Goal: Task Accomplishment & Management: Complete application form

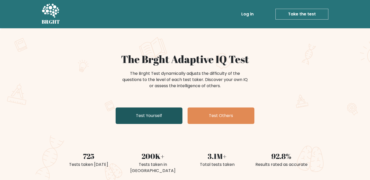
click at [149, 118] on link "Test Yourself" at bounding box center [149, 115] width 67 height 16
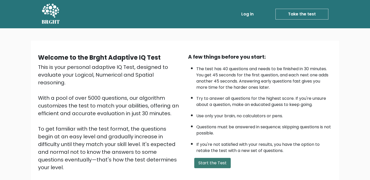
click at [219, 165] on button "Start the Test" at bounding box center [212, 163] width 37 height 10
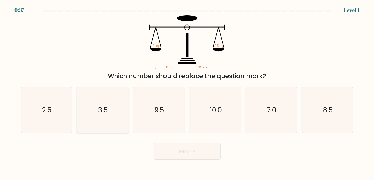
click at [97, 120] on icon "3.5" at bounding box center [103, 110] width 46 height 46
click at [187, 93] on input "b. 3.5" at bounding box center [187, 91] width 0 height 3
radio input "true"
click at [188, 154] on button "Next" at bounding box center [187, 151] width 67 height 16
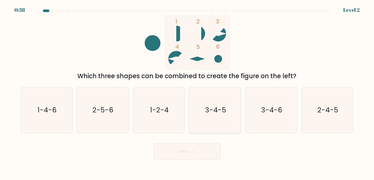
click at [219, 106] on text "3-4-5" at bounding box center [215, 110] width 21 height 10
click at [187, 93] on input "d. 3-4-5" at bounding box center [187, 91] width 0 height 3
radio input "true"
click at [193, 151] on icon at bounding box center [191, 151] width 7 height 3
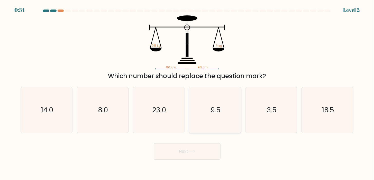
click at [213, 122] on icon "9.5" at bounding box center [215, 110] width 46 height 46
click at [187, 93] on input "d. 9.5" at bounding box center [187, 91] width 0 height 3
radio input "true"
click at [200, 149] on button "Next" at bounding box center [187, 151] width 67 height 16
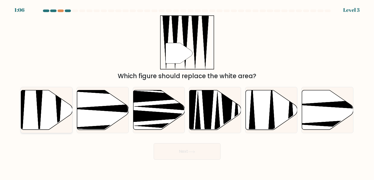
click at [53, 98] on icon at bounding box center [47, 110] width 52 height 40
click at [187, 93] on input "a." at bounding box center [187, 91] width 0 height 3
radio input "true"
click at [186, 150] on button "Next" at bounding box center [187, 151] width 67 height 16
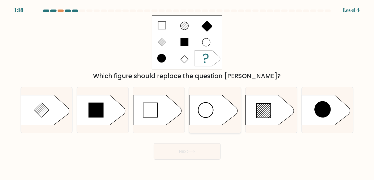
click at [212, 111] on circle at bounding box center [206, 110] width 15 height 15
click at [187, 93] on input "d." at bounding box center [187, 91] width 0 height 3
radio input "true"
click at [198, 149] on button "Next" at bounding box center [187, 151] width 67 height 16
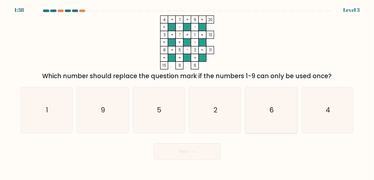
click at [280, 123] on icon "6" at bounding box center [271, 110] width 46 height 46
click at [187, 93] on input "e. 6" at bounding box center [187, 91] width 0 height 3
radio input "true"
click at [192, 155] on button "Next" at bounding box center [187, 151] width 67 height 16
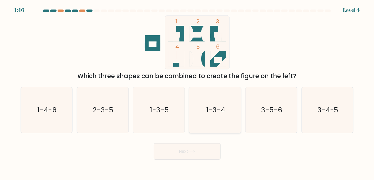
click at [223, 109] on text "1-3-4" at bounding box center [215, 110] width 19 height 10
click at [187, 93] on input "d. 1-3-4" at bounding box center [187, 91] width 0 height 3
radio input "true"
click at [177, 157] on button "Next" at bounding box center [187, 151] width 67 height 16
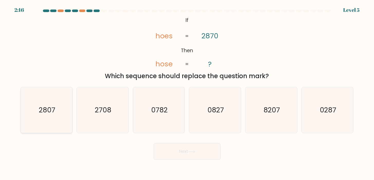
click at [51, 103] on icon "2807" at bounding box center [47, 110] width 46 height 46
click at [187, 93] on input "a. 2807" at bounding box center [187, 91] width 0 height 3
radio input "true"
click at [215, 152] on button "Next" at bounding box center [187, 151] width 67 height 16
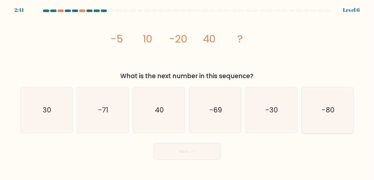
click at [332, 121] on icon "-80" at bounding box center [328, 110] width 46 height 46
click at [187, 93] on input "f. -80" at bounding box center [187, 91] width 0 height 3
radio input "true"
click at [186, 151] on button "Next" at bounding box center [187, 151] width 67 height 16
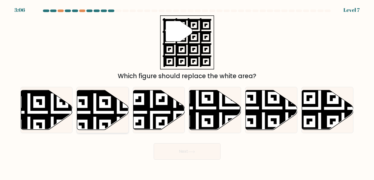
click at [106, 114] on icon at bounding box center [118, 89] width 94 height 94
click at [187, 93] on input "b." at bounding box center [187, 91] width 0 height 3
radio input "true"
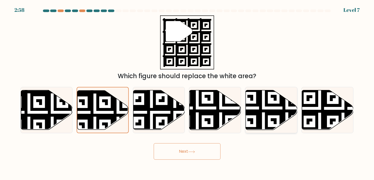
click at [280, 118] on icon at bounding box center [287, 132] width 94 height 94
click at [187, 93] on input "e." at bounding box center [187, 91] width 0 height 3
radio input "true"
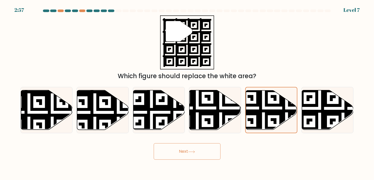
click at [187, 156] on button "Next" at bounding box center [187, 151] width 67 height 16
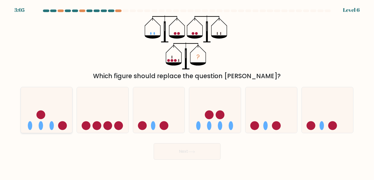
click at [71, 107] on icon at bounding box center [47, 110] width 52 height 43
click at [187, 93] on input "a." at bounding box center [187, 91] width 0 height 3
radio input "true"
click at [200, 153] on button "Next" at bounding box center [187, 151] width 67 height 16
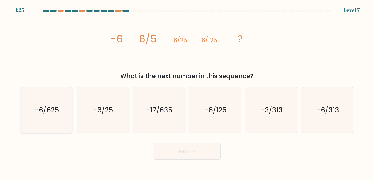
click at [68, 109] on icon "-6/625" at bounding box center [47, 110] width 46 height 46
click at [187, 93] on input "a. -6/625" at bounding box center [187, 91] width 0 height 3
radio input "true"
click at [167, 152] on button "Next" at bounding box center [187, 151] width 67 height 16
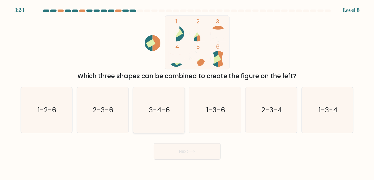
click at [163, 117] on icon "3-4-6" at bounding box center [159, 110] width 46 height 46
click at [187, 93] on input "c. 3-4-6" at bounding box center [187, 91] width 0 height 3
radio input "true"
click at [203, 155] on button "Next" at bounding box center [187, 151] width 67 height 16
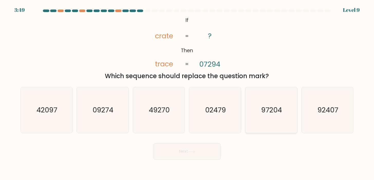
click at [280, 104] on icon "97204" at bounding box center [271, 110] width 46 height 46
click at [187, 93] on input "e. 97204" at bounding box center [187, 91] width 0 height 3
radio input "true"
click at [171, 155] on button "Next" at bounding box center [187, 151] width 67 height 16
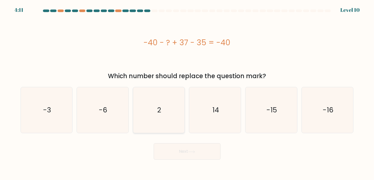
click at [149, 119] on icon "2" at bounding box center [159, 110] width 46 height 46
click at [187, 93] on input "c. 2" at bounding box center [187, 91] width 0 height 3
radio input "true"
click at [188, 158] on button "Next" at bounding box center [187, 151] width 67 height 16
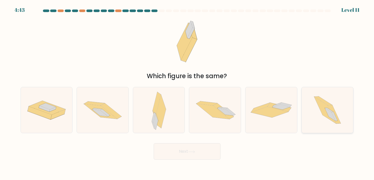
click at [317, 102] on icon at bounding box center [325, 110] width 22 height 27
click at [187, 93] on input "f." at bounding box center [187, 91] width 0 height 3
radio input "true"
click at [176, 146] on button "Next" at bounding box center [187, 151] width 67 height 16
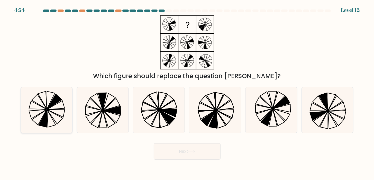
click at [48, 97] on icon at bounding box center [47, 110] width 46 height 46
click at [187, 93] on input "a." at bounding box center [187, 91] width 0 height 3
radio input "true"
click at [181, 145] on button "Next" at bounding box center [187, 151] width 67 height 16
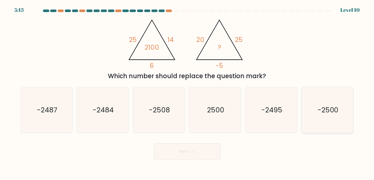
click at [313, 126] on icon "-2500" at bounding box center [328, 110] width 46 height 46
click at [187, 93] on input "f. -2500" at bounding box center [187, 91] width 0 height 3
radio input "true"
click at [207, 147] on button "Next" at bounding box center [187, 151] width 67 height 16
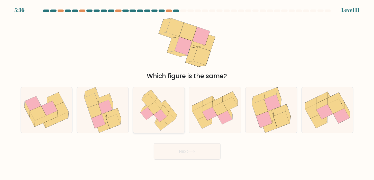
click at [154, 118] on icon at bounding box center [159, 110] width 45 height 46
click at [187, 93] on input "c." at bounding box center [187, 91] width 0 height 3
radio input "true"
click at [194, 154] on button "Next" at bounding box center [187, 151] width 67 height 16
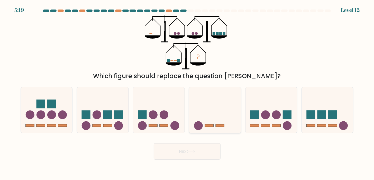
click at [203, 122] on icon at bounding box center [215, 110] width 52 height 43
click at [187, 93] on input "d." at bounding box center [187, 91] width 0 height 3
radio input "true"
click at [188, 161] on body "5:15 Level 12" at bounding box center [187, 90] width 374 height 180
click at [192, 154] on button "Next" at bounding box center [187, 151] width 67 height 16
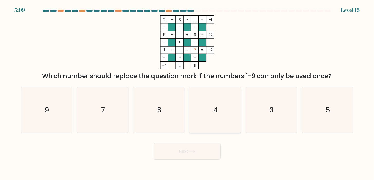
click at [213, 123] on icon "4" at bounding box center [215, 110] width 46 height 46
click at [187, 93] on input "d. 4" at bounding box center [187, 91] width 0 height 3
radio input "true"
click at [205, 146] on button "Next" at bounding box center [187, 151] width 67 height 16
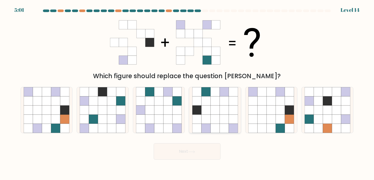
click at [219, 120] on icon at bounding box center [215, 119] width 9 height 9
click at [187, 93] on input "d." at bounding box center [187, 91] width 0 height 3
radio input "true"
click at [198, 153] on button "Next" at bounding box center [187, 151] width 67 height 16
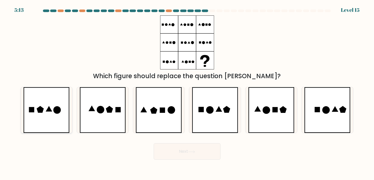
click at [44, 113] on icon at bounding box center [46, 110] width 46 height 46
click at [187, 93] on input "a." at bounding box center [187, 91] width 0 height 3
radio input "true"
click at [209, 151] on button "Next" at bounding box center [187, 151] width 67 height 16
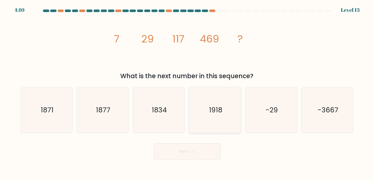
click at [210, 107] on text "1918" at bounding box center [215, 110] width 13 height 10
click at [187, 93] on input "d. 1918" at bounding box center [187, 91] width 0 height 3
radio input "true"
click at [197, 151] on button "Next" at bounding box center [187, 151] width 67 height 16
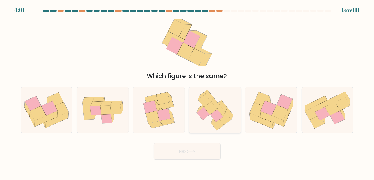
click at [221, 107] on icon at bounding box center [224, 106] width 8 height 12
click at [187, 93] on input "d." at bounding box center [187, 91] width 0 height 3
radio input "true"
click at [202, 155] on button "Next" at bounding box center [187, 151] width 67 height 16
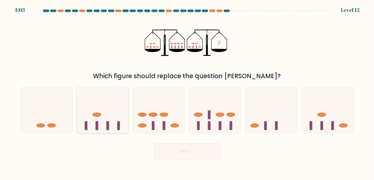
click at [112, 110] on icon at bounding box center [103, 110] width 52 height 43
click at [187, 93] on input "b." at bounding box center [187, 91] width 0 height 3
radio input "true"
click at [184, 155] on button "Next" at bounding box center [187, 151] width 67 height 16
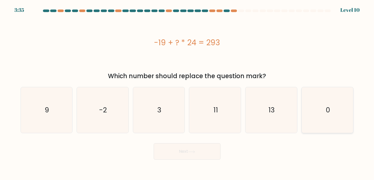
click at [332, 113] on icon "0" at bounding box center [328, 110] width 46 height 46
click at [187, 93] on input "f. 0" at bounding box center [187, 91] width 0 height 3
radio input "true"
click at [258, 113] on icon "13" at bounding box center [271, 110] width 46 height 46
click at [187, 93] on input "e. 13" at bounding box center [187, 91] width 0 height 3
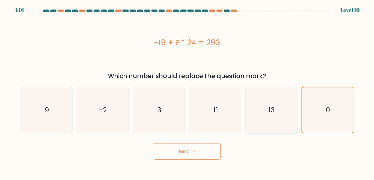
radio input "true"
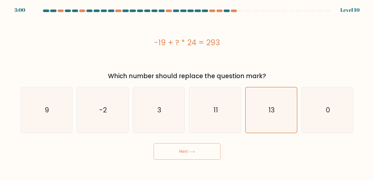
click at [168, 148] on button "Next" at bounding box center [187, 151] width 67 height 16
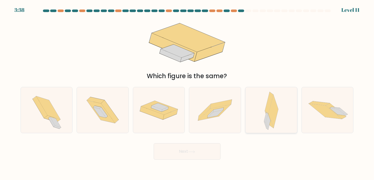
click at [279, 112] on div at bounding box center [271, 110] width 52 height 46
click at [187, 93] on input "e." at bounding box center [187, 91] width 0 height 3
radio input "true"
click at [211, 148] on button "Next" at bounding box center [187, 151] width 67 height 16
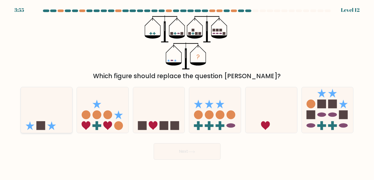
click at [35, 120] on icon at bounding box center [47, 110] width 52 height 43
click at [187, 93] on input "a." at bounding box center [187, 91] width 0 height 3
radio input "true"
click at [198, 150] on button "Next" at bounding box center [187, 151] width 67 height 16
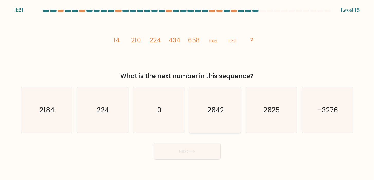
click at [229, 110] on icon "2842" at bounding box center [215, 110] width 46 height 46
click at [187, 93] on input "d. 2842" at bounding box center [187, 91] width 0 height 3
radio input "true"
click at [196, 145] on button "Next" at bounding box center [187, 151] width 67 height 16
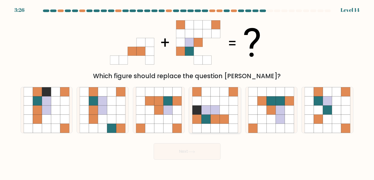
click at [227, 98] on icon at bounding box center [224, 100] width 9 height 9
click at [187, 93] on input "d." at bounding box center [187, 91] width 0 height 3
radio input "true"
click at [66, 125] on icon at bounding box center [64, 128] width 9 height 9
click at [187, 93] on input "a." at bounding box center [187, 91] width 0 height 3
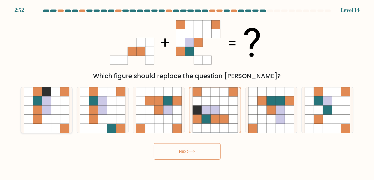
radio input "true"
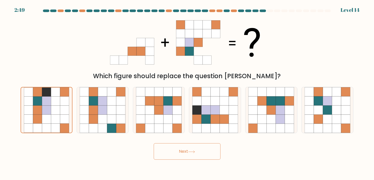
click at [197, 154] on button "Next" at bounding box center [187, 151] width 67 height 16
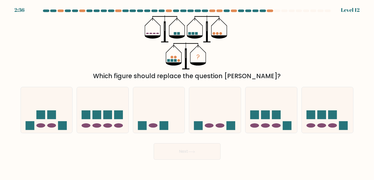
click at [181, 61] on icon "?" at bounding box center [187, 42] width 84 height 54
click at [54, 107] on icon at bounding box center [47, 110] width 52 height 43
click at [187, 93] on input "a." at bounding box center [187, 91] width 0 height 3
radio input "true"
click at [192, 149] on button "Next" at bounding box center [187, 151] width 67 height 16
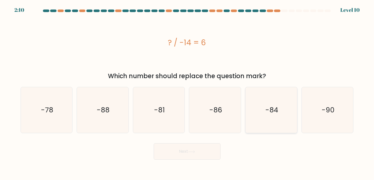
click at [288, 116] on icon "-84" at bounding box center [271, 110] width 46 height 46
click at [187, 93] on input "e. -84" at bounding box center [187, 91] width 0 height 3
radio input "true"
click at [201, 153] on button "Next" at bounding box center [187, 151] width 67 height 16
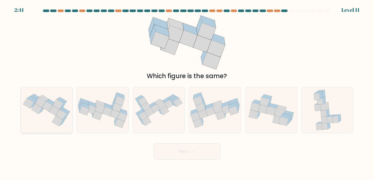
click at [39, 88] on div at bounding box center [47, 110] width 52 height 46
click at [187, 90] on input "a." at bounding box center [187, 91] width 0 height 3
radio input "true"
click at [192, 149] on button "Next" at bounding box center [187, 151] width 67 height 16
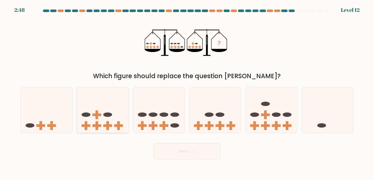
click at [111, 113] on icon at bounding box center [103, 110] width 52 height 43
click at [187, 93] on input "b." at bounding box center [187, 91] width 0 height 3
radio input "true"
click at [215, 155] on button "Next" at bounding box center [187, 151] width 67 height 16
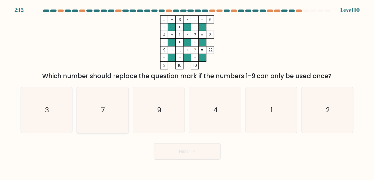
click at [110, 123] on icon "7" at bounding box center [103, 110] width 46 height 46
click at [187, 93] on input "b. 7" at bounding box center [187, 91] width 0 height 3
radio input "true"
click at [192, 158] on button "Next" at bounding box center [187, 151] width 67 height 16
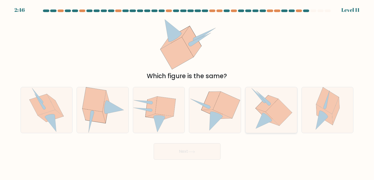
click at [273, 118] on icon at bounding box center [279, 112] width 26 height 27
click at [187, 93] on input "e." at bounding box center [187, 91] width 0 height 3
radio input "true"
click at [207, 151] on button "Next" at bounding box center [187, 151] width 67 height 16
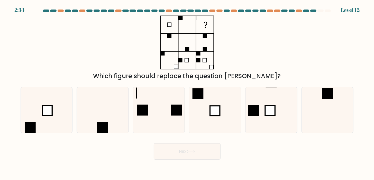
click at [0, 96] on html "2:34 Level 12" at bounding box center [187, 90] width 374 height 180
click at [52, 108] on rect at bounding box center [47, 110] width 10 height 10
click at [187, 93] on input "a." at bounding box center [187, 91] width 0 height 3
radio input "true"
click at [201, 157] on button "Next" at bounding box center [187, 151] width 67 height 16
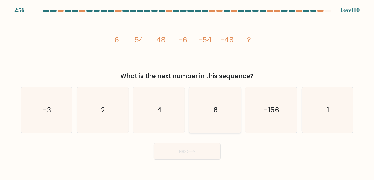
click at [210, 113] on icon "6" at bounding box center [215, 110] width 46 height 46
click at [187, 93] on input "d. 6" at bounding box center [187, 91] width 0 height 3
radio input "true"
click at [198, 154] on button "Next" at bounding box center [187, 151] width 67 height 16
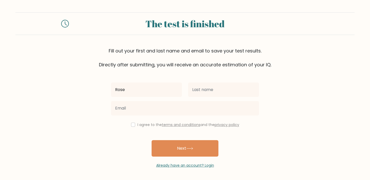
type input "[PERSON_NAME]"
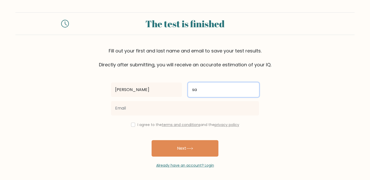
type input "[PERSON_NAME]"
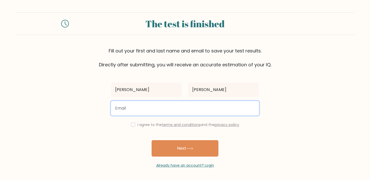
click at [224, 111] on input "email" at bounding box center [185, 108] width 148 height 14
type input "roseannbsanchez09@gmail.com"
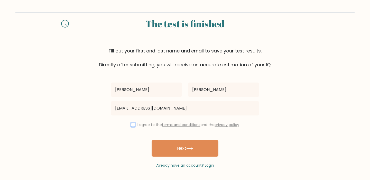
click at [132, 123] on input "checkbox" at bounding box center [133, 125] width 4 height 4
checkbox input "true"
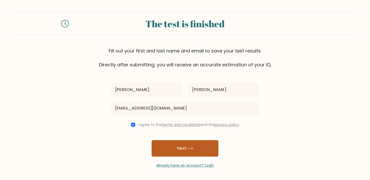
click at [169, 145] on button "Next" at bounding box center [185, 148] width 67 height 16
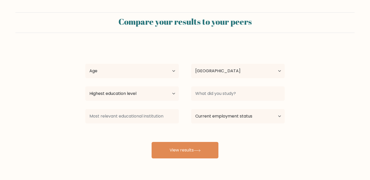
select select "PH"
click at [172, 68] on select "Age Under [DEMOGRAPHIC_DATA] [DEMOGRAPHIC_DATA] [DEMOGRAPHIC_DATA] [DEMOGRAPHIC…" at bounding box center [132, 71] width 94 height 14
select select "35_44"
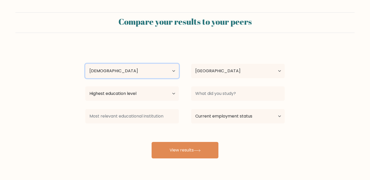
click at [85, 64] on select "Age Under [DEMOGRAPHIC_DATA] [DEMOGRAPHIC_DATA] [DEMOGRAPHIC_DATA] [DEMOGRAPHIC…" at bounding box center [132, 71] width 94 height 14
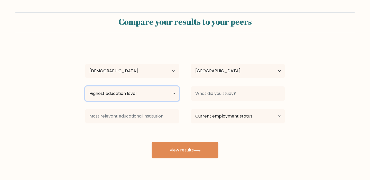
click at [166, 92] on select "Highest education level No schooling Primary Lower Secondary Upper Secondary Oc…" at bounding box center [132, 93] width 94 height 14
select select "bachelors_degree"
click at [85, 86] on select "Highest education level No schooling Primary Lower Secondary Upper Secondary Oc…" at bounding box center [132, 93] width 94 height 14
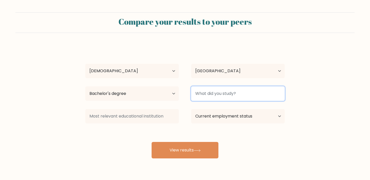
click at [224, 97] on input at bounding box center [238, 93] width 94 height 14
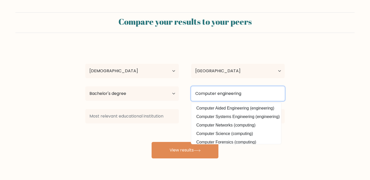
type input "Computer engineering"
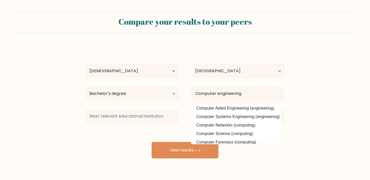
click at [308, 107] on form "Compare your results to your peers rose ann sanchez Age Under 18 years old 18-2…" at bounding box center [185, 85] width 370 height 146
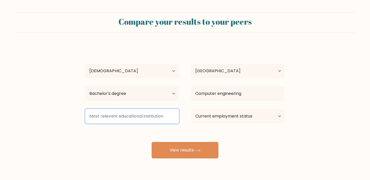
click at [165, 120] on input at bounding box center [132, 116] width 94 height 14
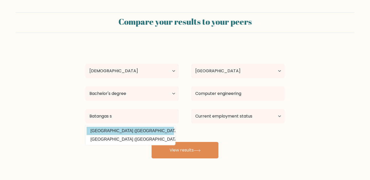
click at [125, 134] on div "rose ann sanchez Age Under 18 years old 18-24 years old 25-34 years old 35-44 y…" at bounding box center [185, 101] width 206 height 113
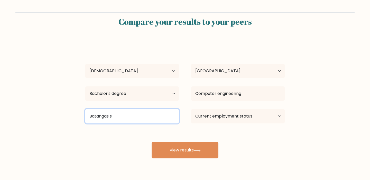
click at [160, 117] on input "Batangas s" at bounding box center [132, 116] width 94 height 14
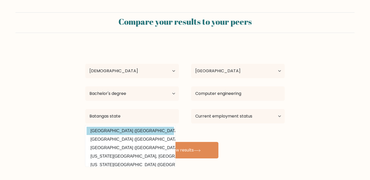
click at [147, 127] on div "rose ann sanchez Age Under 18 years old 18-24 years old 25-34 years old 35-44 y…" at bounding box center [185, 101] width 206 height 113
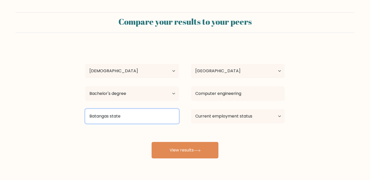
click at [142, 121] on input "Batangas state" at bounding box center [132, 116] width 94 height 14
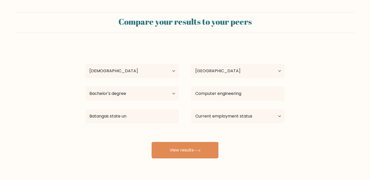
click at [151, 131] on div "rose ann sanchez Age Under 18 years old 18-24 years old 25-34 years old 35-44 y…" at bounding box center [185, 101] width 206 height 113
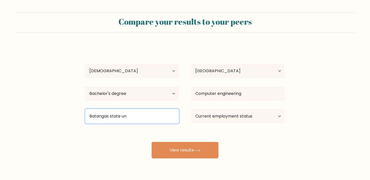
click at [150, 120] on input "Batangas state un" at bounding box center [132, 116] width 94 height 14
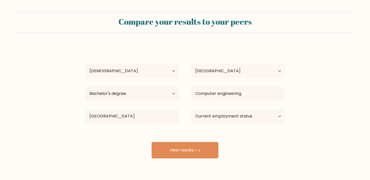
click at [160, 130] on div "rose ann sanchez Age Under 18 years old 18-24 years old 25-34 years old 35-44 y…" at bounding box center [185, 101] width 206 height 113
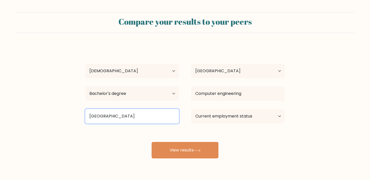
click at [154, 112] on input "Batangas state univeristy" at bounding box center [132, 116] width 94 height 14
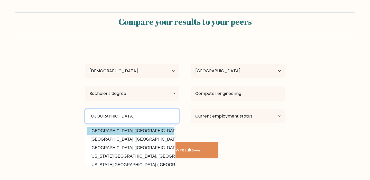
type input "Batangas state university"
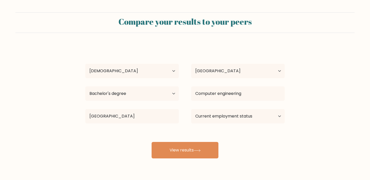
click at [167, 131] on div "rose ann sanchez Age Under 18 years old 18-24 years old 25-34 years old 35-44 y…" at bounding box center [185, 101] width 206 height 113
click at [252, 116] on select "Current employment status Employed Student Retired Other / prefer not to answer" at bounding box center [238, 116] width 94 height 14
click at [191, 109] on select "Current employment status Employed Student Retired Other / prefer not to answer" at bounding box center [238, 116] width 94 height 14
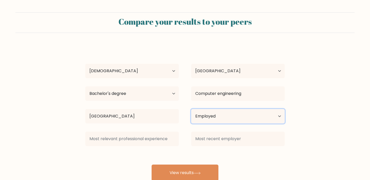
click at [269, 115] on select "Current employment status Employed Student Retired Other / prefer not to answer" at bounding box center [238, 116] width 94 height 14
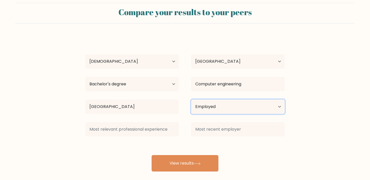
scroll to position [15, 0]
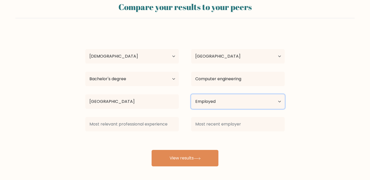
click at [281, 104] on select "Current employment status Employed Student Retired Other / prefer not to answer" at bounding box center [238, 101] width 94 height 14
select select "other"
click at [191, 94] on select "Current employment status Employed Student Retired Other / prefer not to answer" at bounding box center [238, 101] width 94 height 14
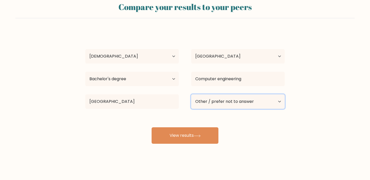
click at [270, 103] on select "Current employment status Employed Student Retired Other / prefer not to answer" at bounding box center [238, 101] width 94 height 14
click at [191, 94] on select "Current employment status Employed Student Retired Other / prefer not to answer" at bounding box center [238, 101] width 94 height 14
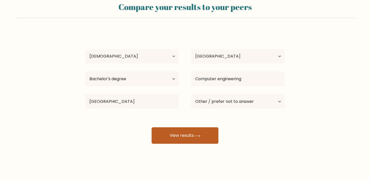
click at [205, 132] on button "View results" at bounding box center [185, 135] width 67 height 16
